Goal: Task Accomplishment & Management: Manage account settings

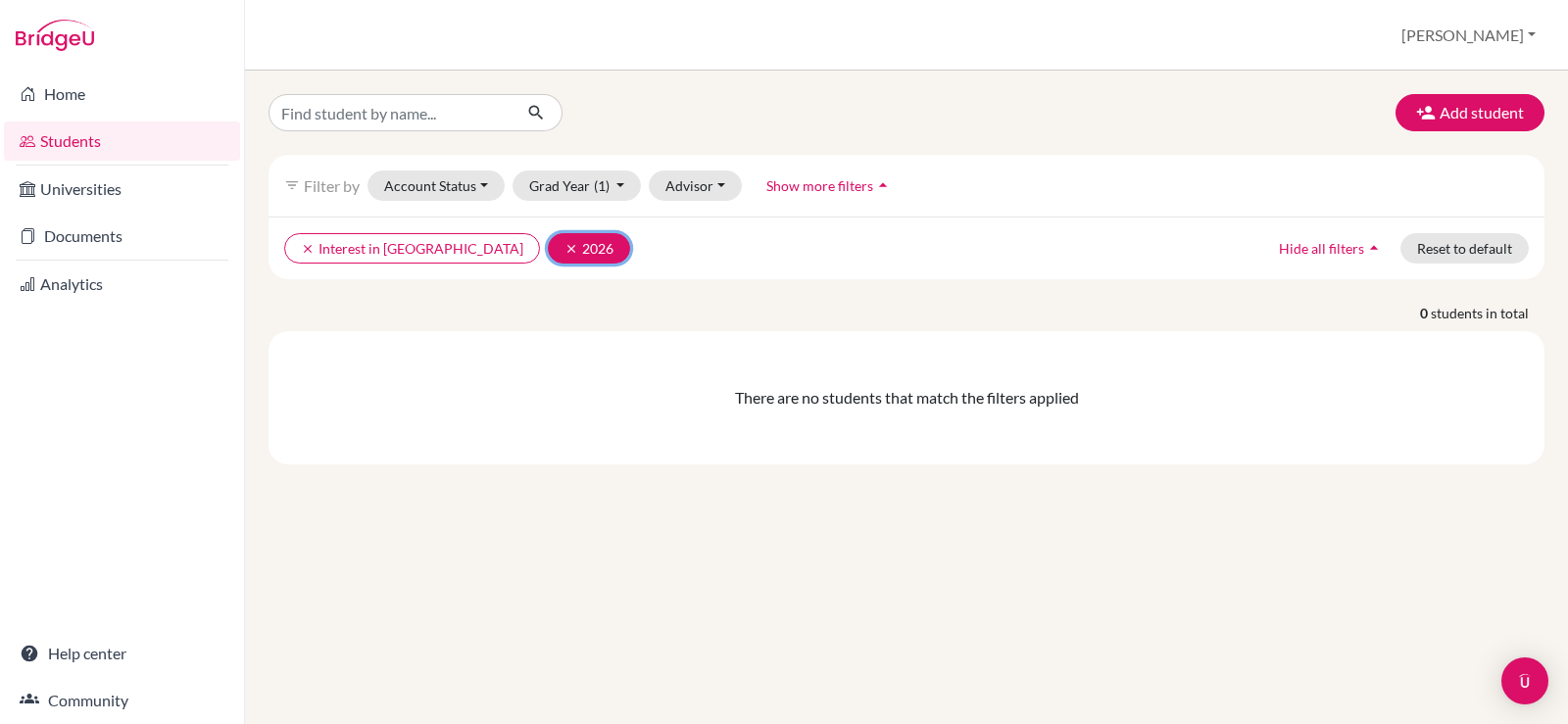
click at [565, 250] on icon "clear" at bounding box center [572, 249] width 14 height 14
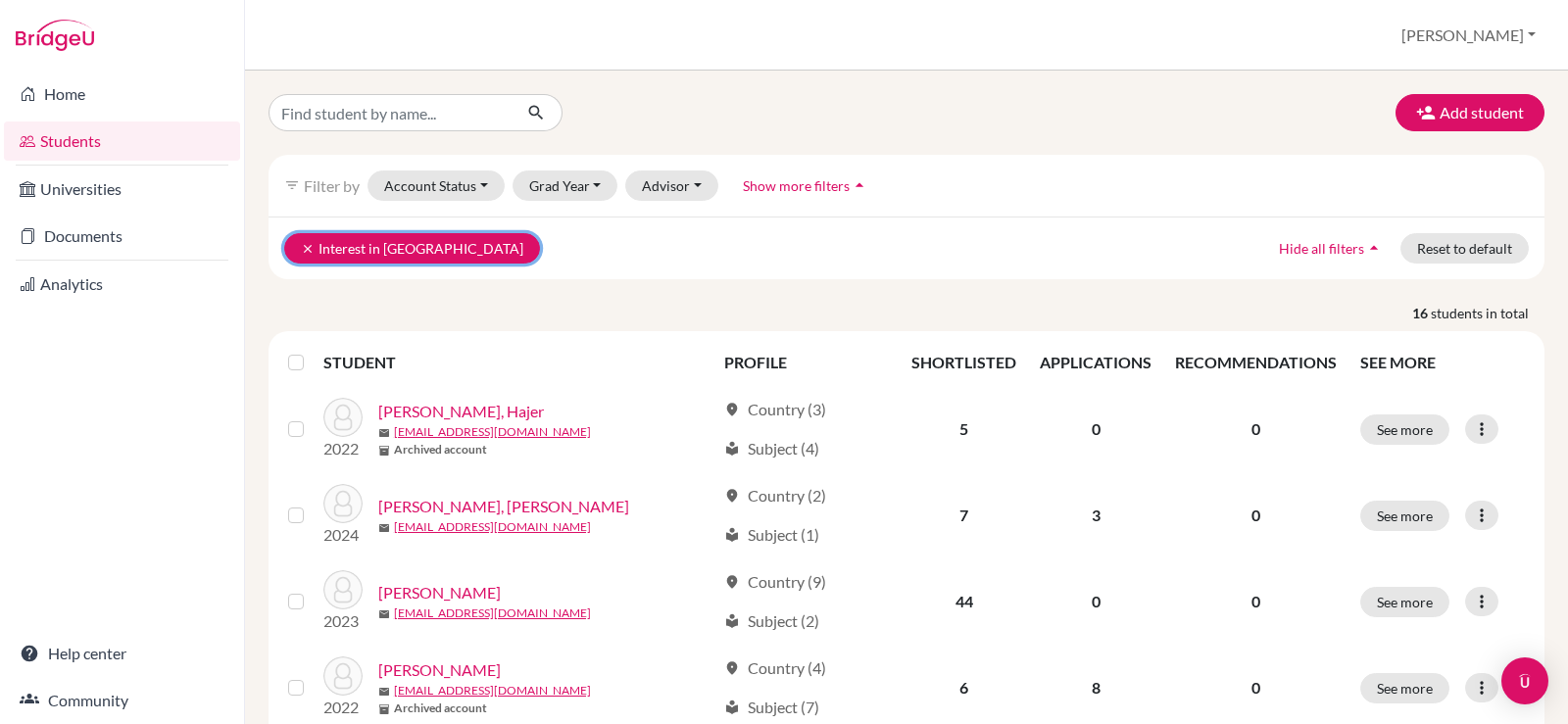
click at [300, 244] on button "clear Interest in [GEOGRAPHIC_DATA]" at bounding box center [412, 248] width 256 height 30
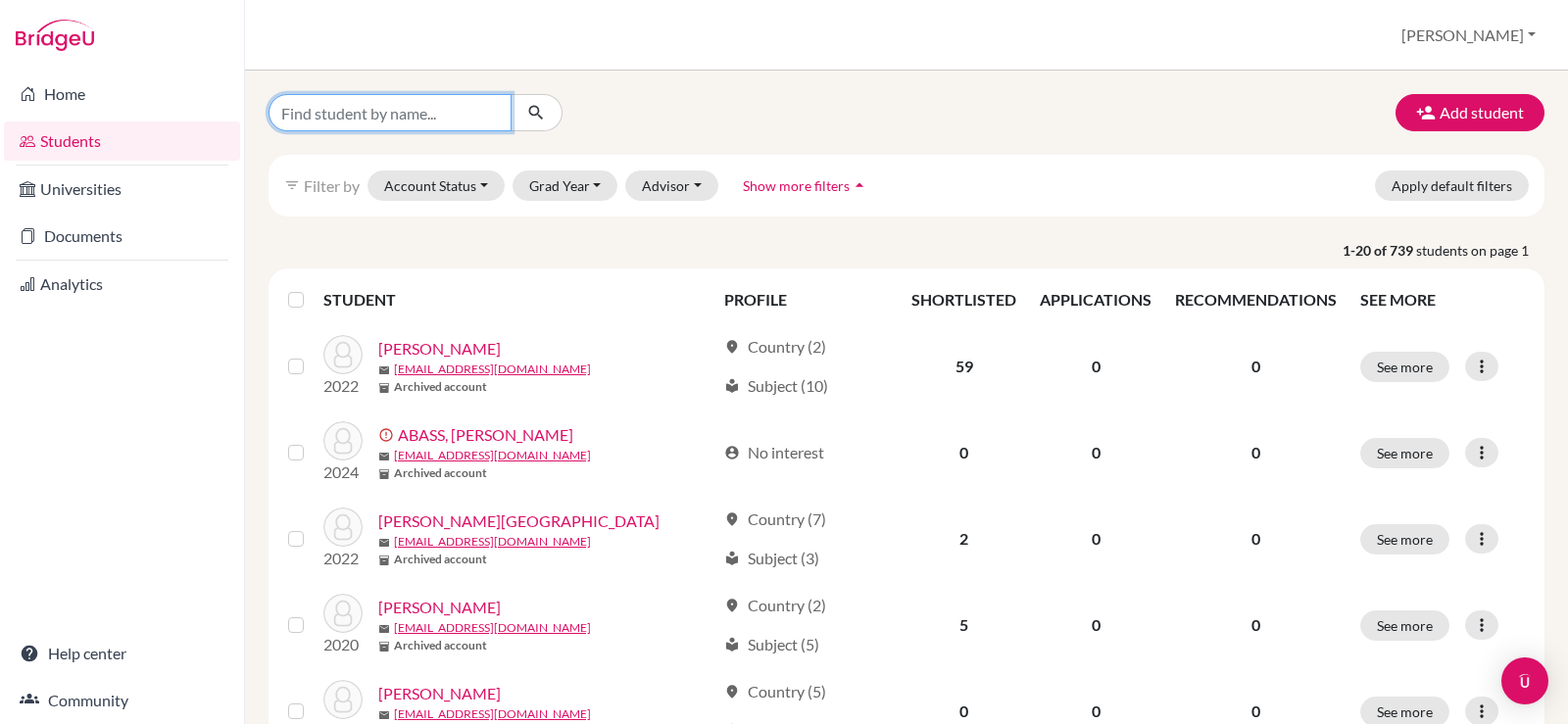
click at [449, 116] on input "Find student by name..." at bounding box center [390, 113] width 243 height 37
type input "[PERSON_NAME]"
click button "submit" at bounding box center [536, 113] width 52 height 37
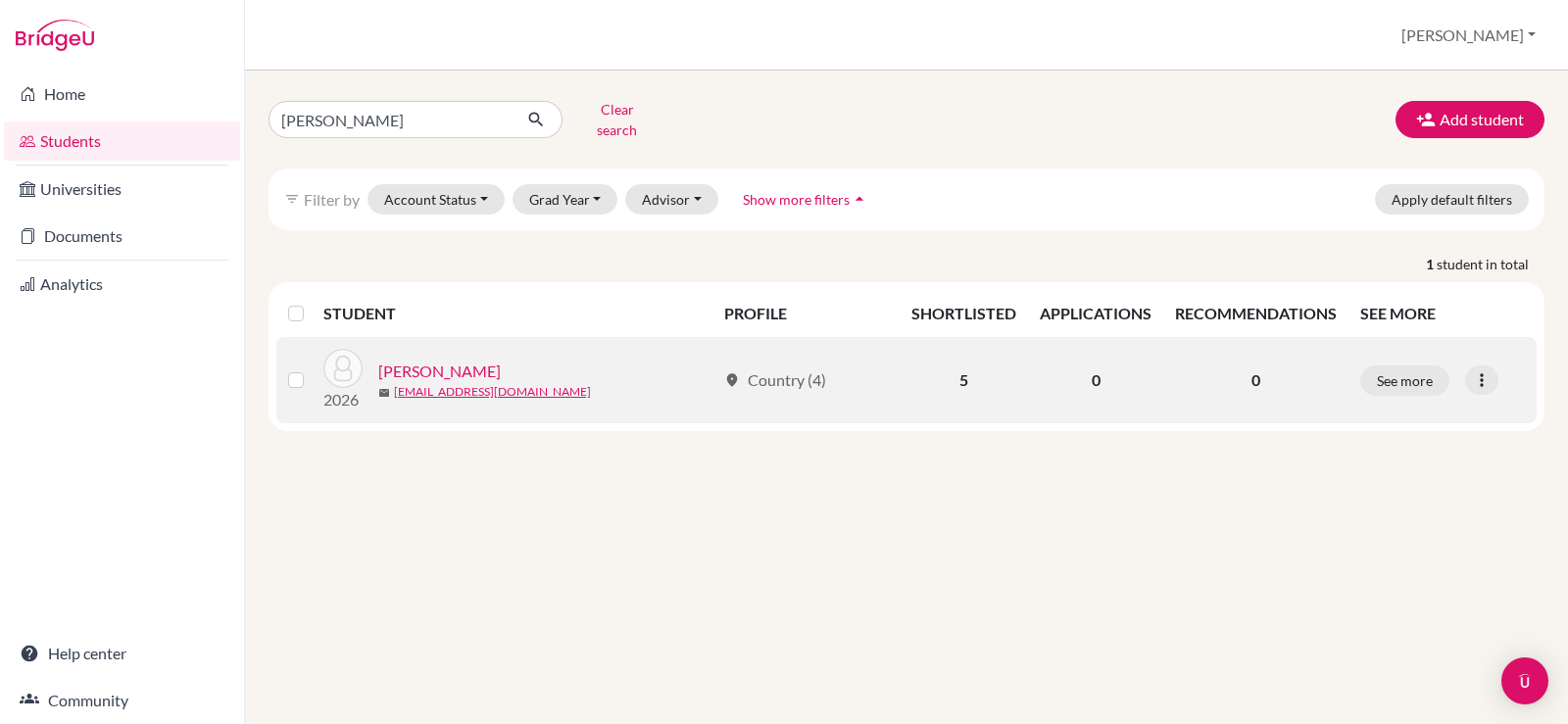
click at [455, 359] on link "[PERSON_NAME]" at bounding box center [439, 371] width 122 height 24
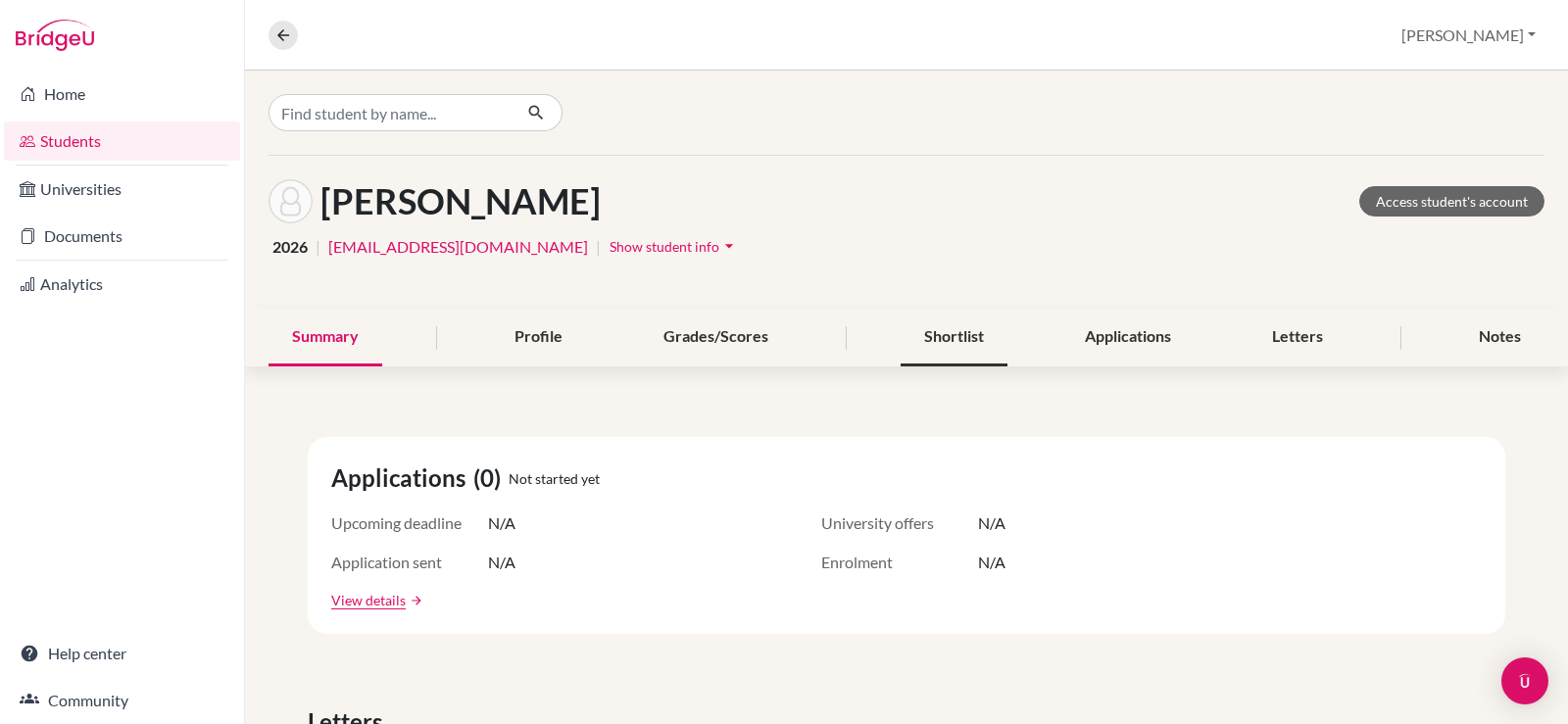
click at [984, 332] on div "Shortlist" at bounding box center [954, 337] width 107 height 58
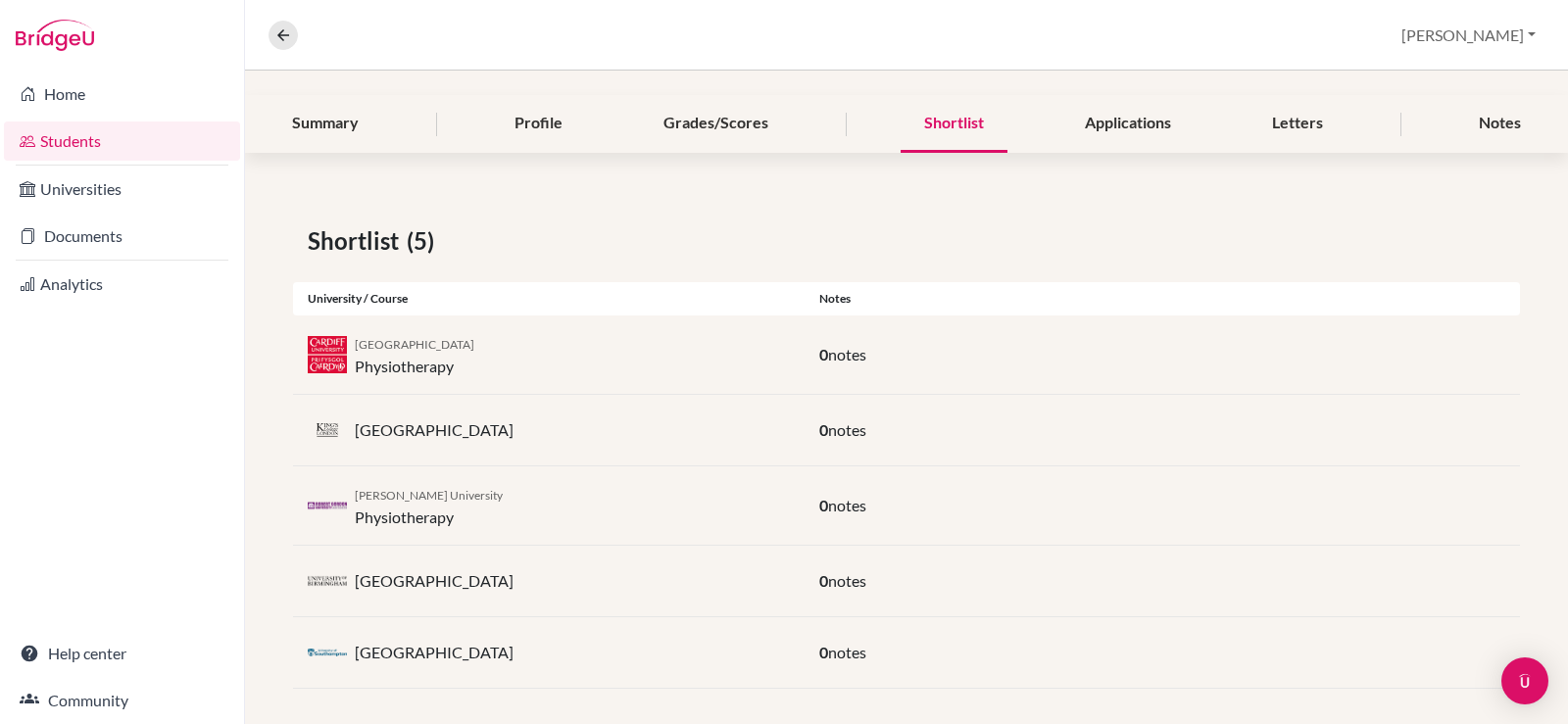
scroll to position [225, 0]
